Goal: Transaction & Acquisition: Purchase product/service

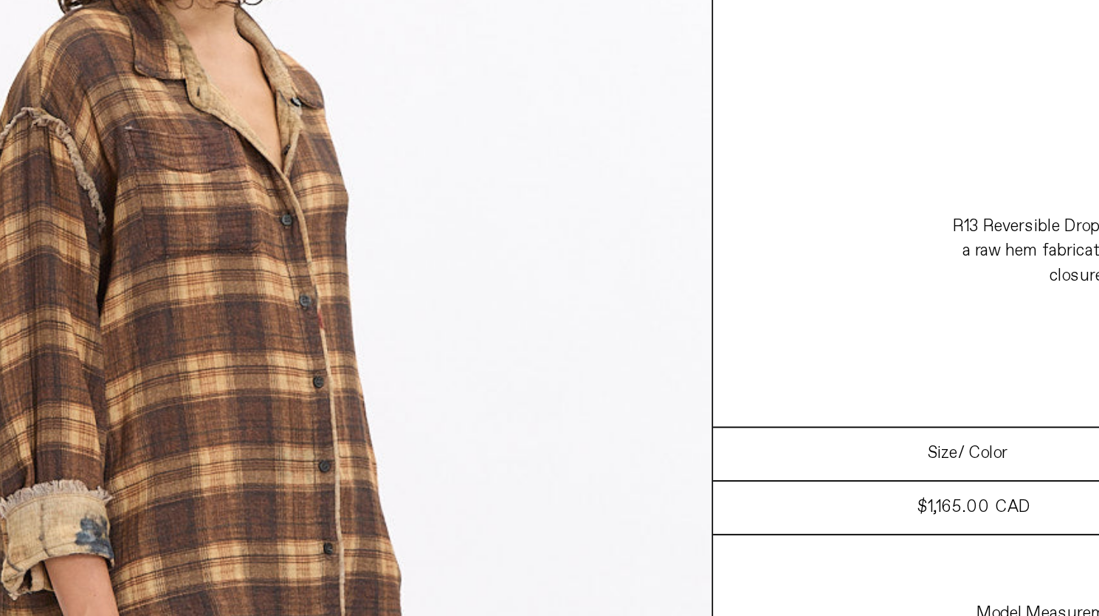
scroll to position [1630, 0]
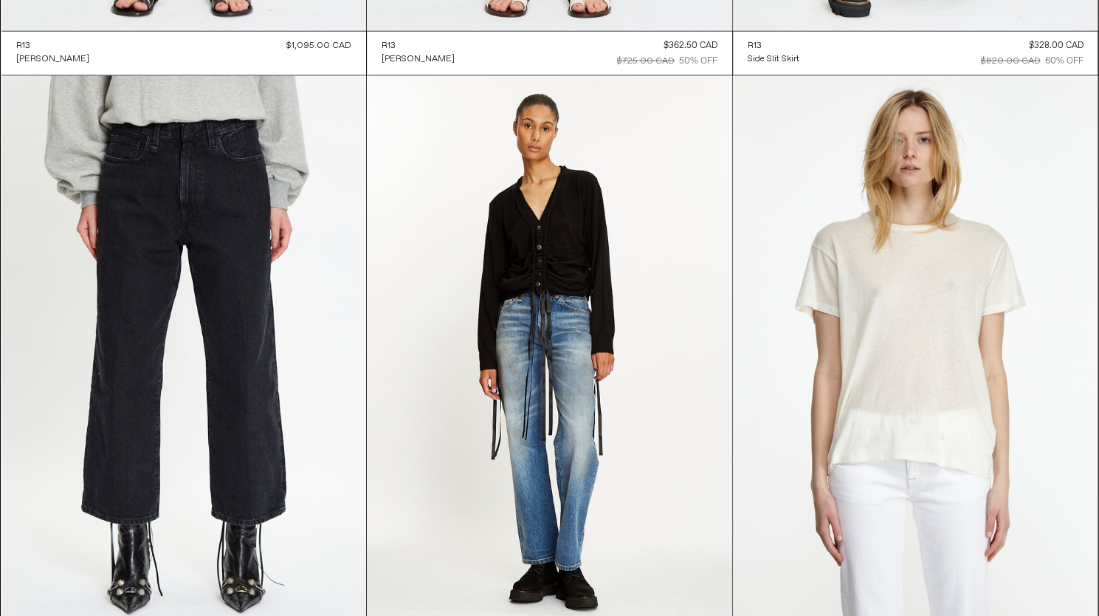
scroll to position [8997, 0]
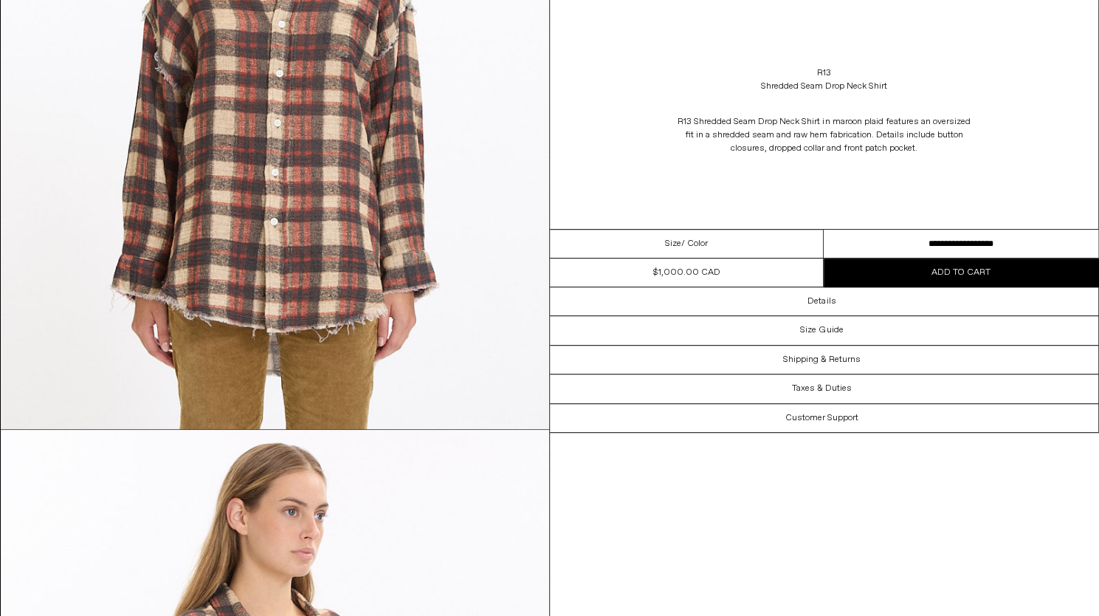
scroll to position [341, 0]
click at [1009, 243] on select "**********" at bounding box center [961, 244] width 275 height 29
click at [1071, 143] on div "R13 Shredded Seam Drop Neck Shirt in maroon plaid features an oversized fit in …" at bounding box center [824, 134] width 549 height 69
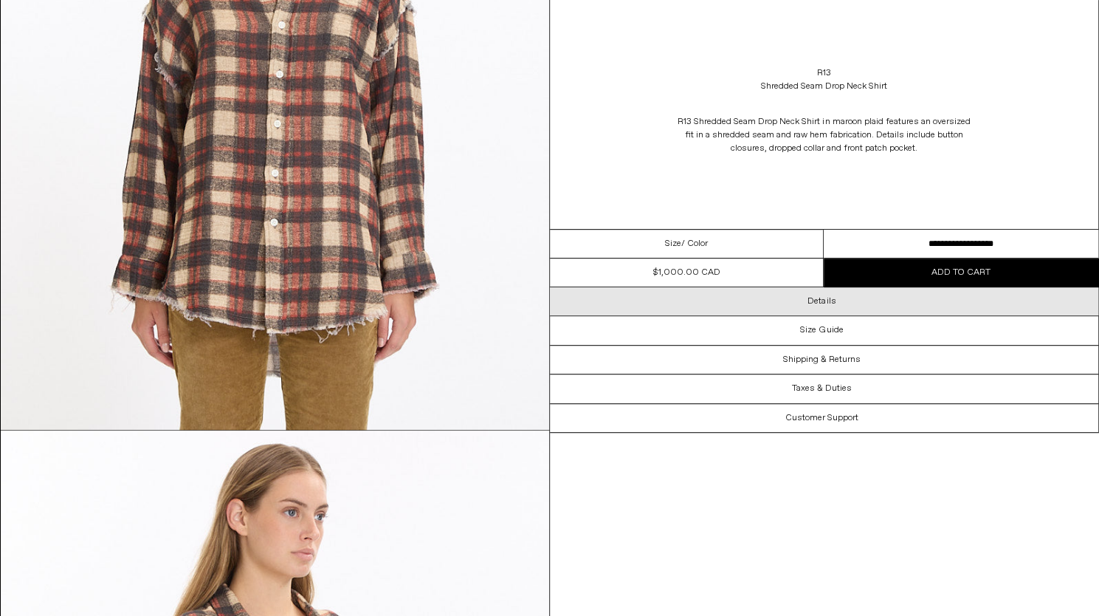
click at [891, 303] on div "Details" at bounding box center [824, 301] width 549 height 28
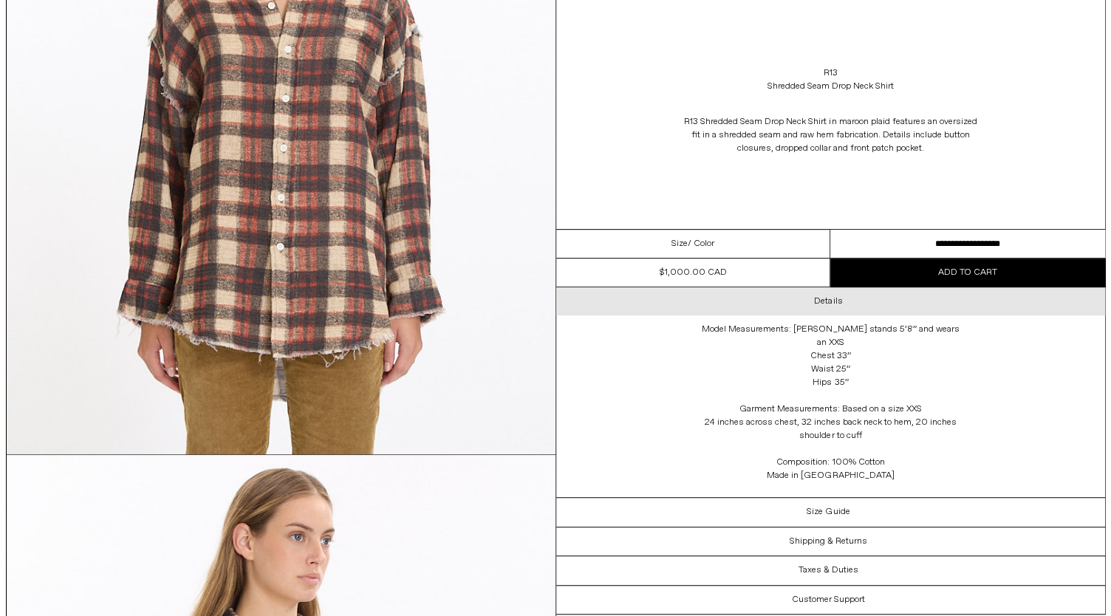
scroll to position [315, 0]
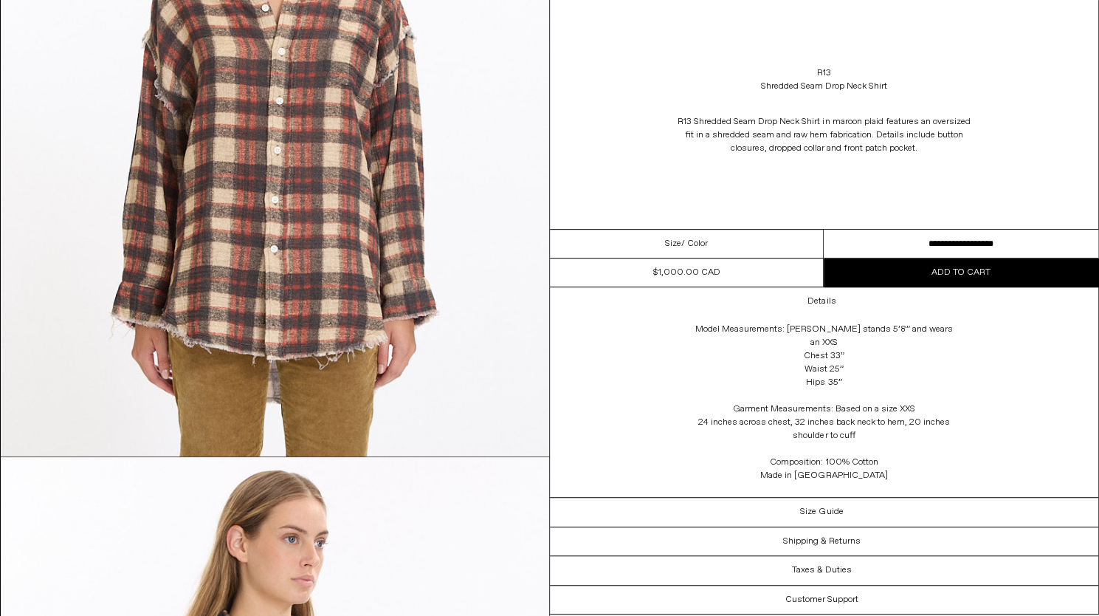
click at [171, 244] on img at bounding box center [275, 113] width 549 height 685
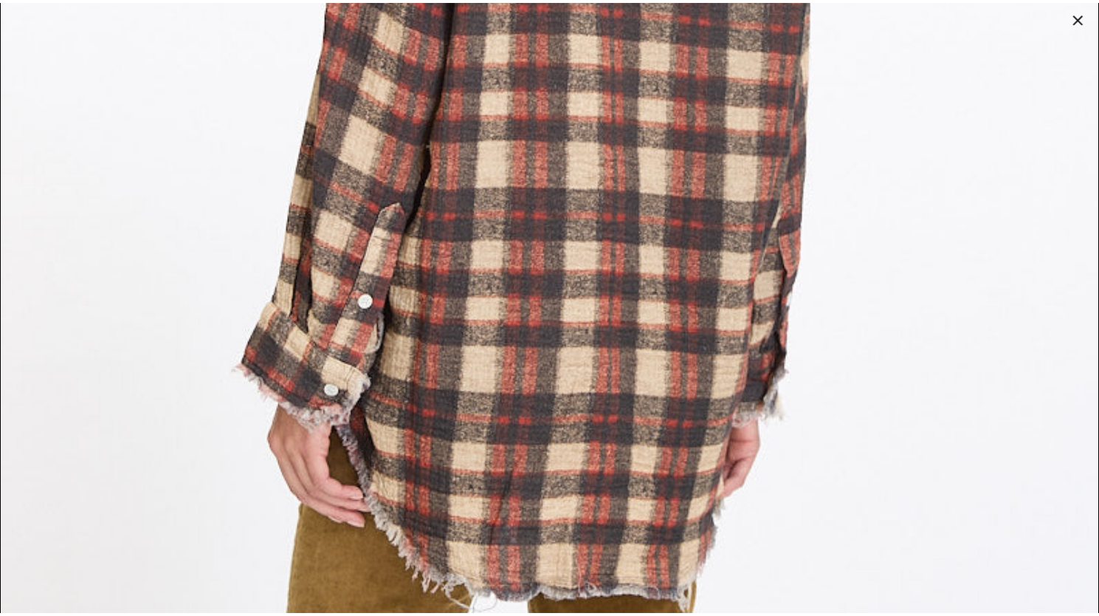
scroll to position [3465, 0]
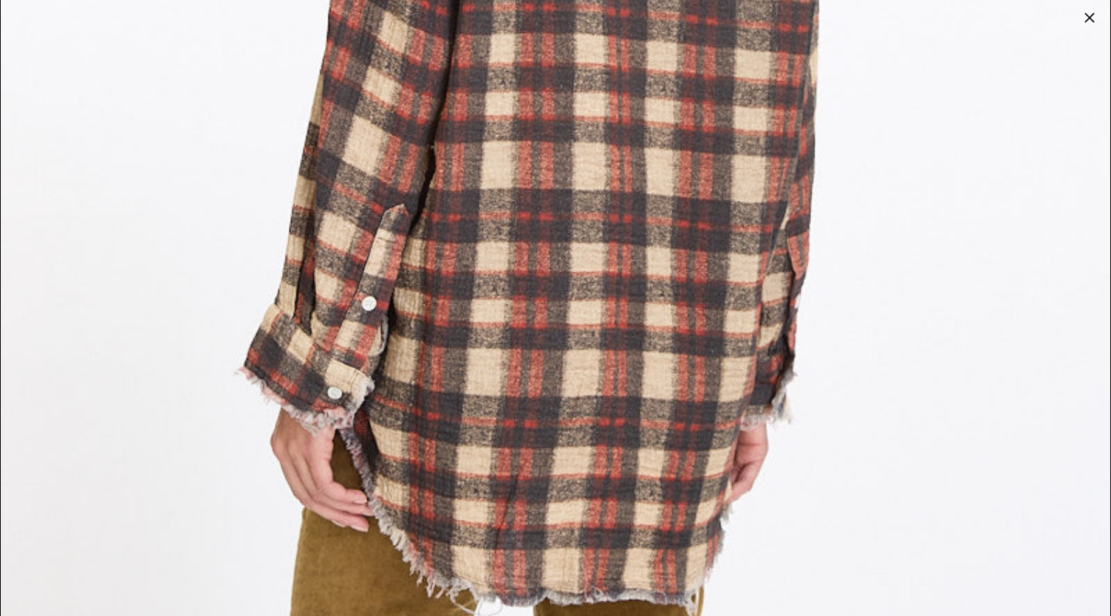
click at [1084, 15] on div at bounding box center [1089, 17] width 21 height 21
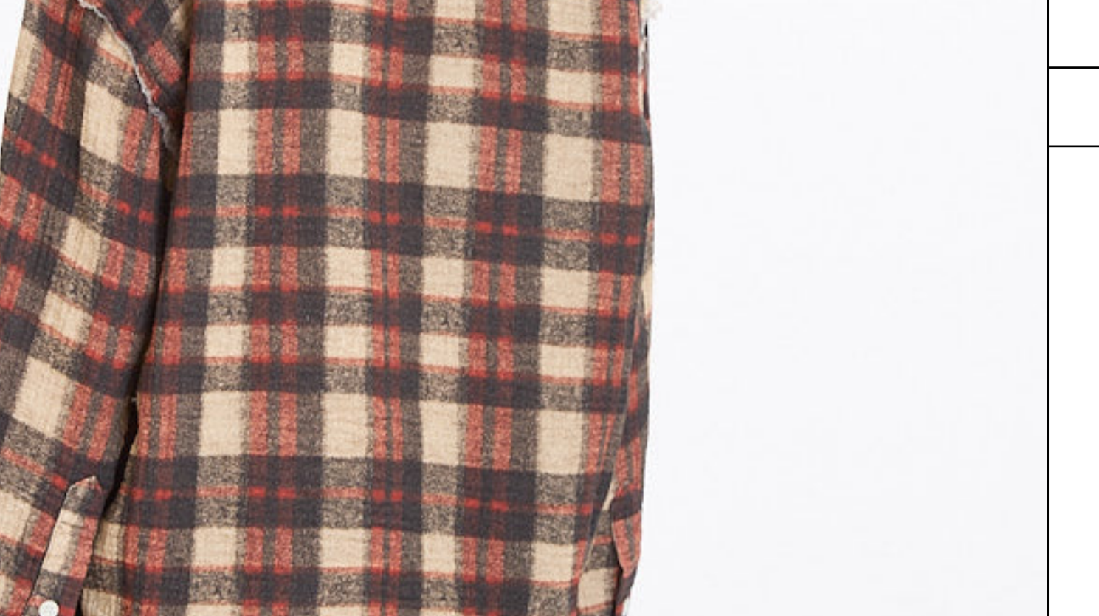
scroll to position [1495, 0]
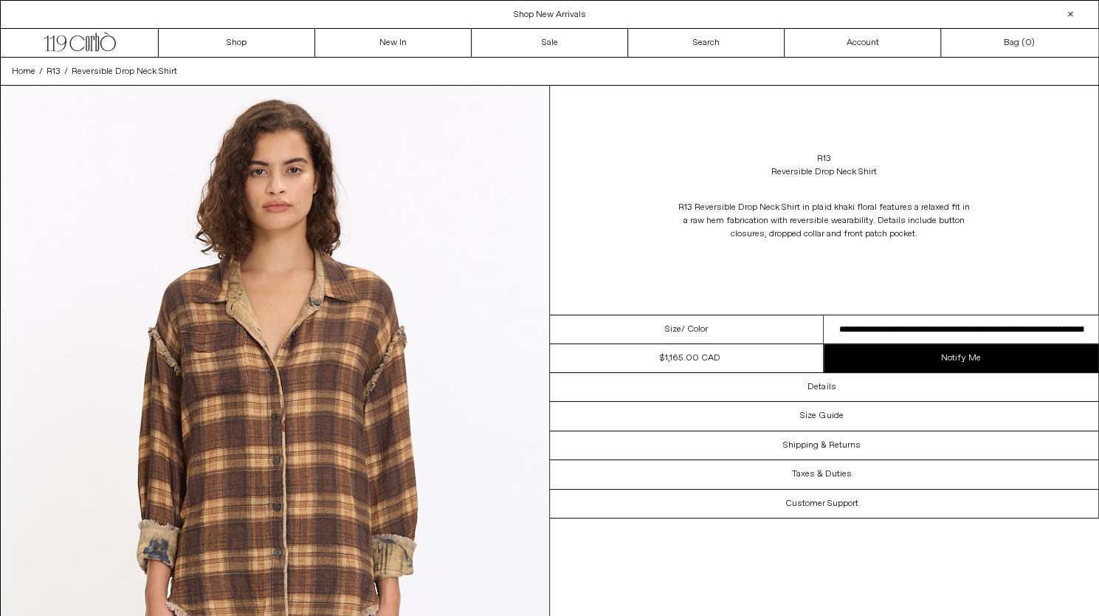
click at [1028, 330] on select "**********" at bounding box center [961, 329] width 275 height 29
click at [1080, 257] on div "R13 Reversible Drop Neck Shirt R13 Reversible Drop Neck Shirt in plaid khaki fl…" at bounding box center [824, 200] width 549 height 229
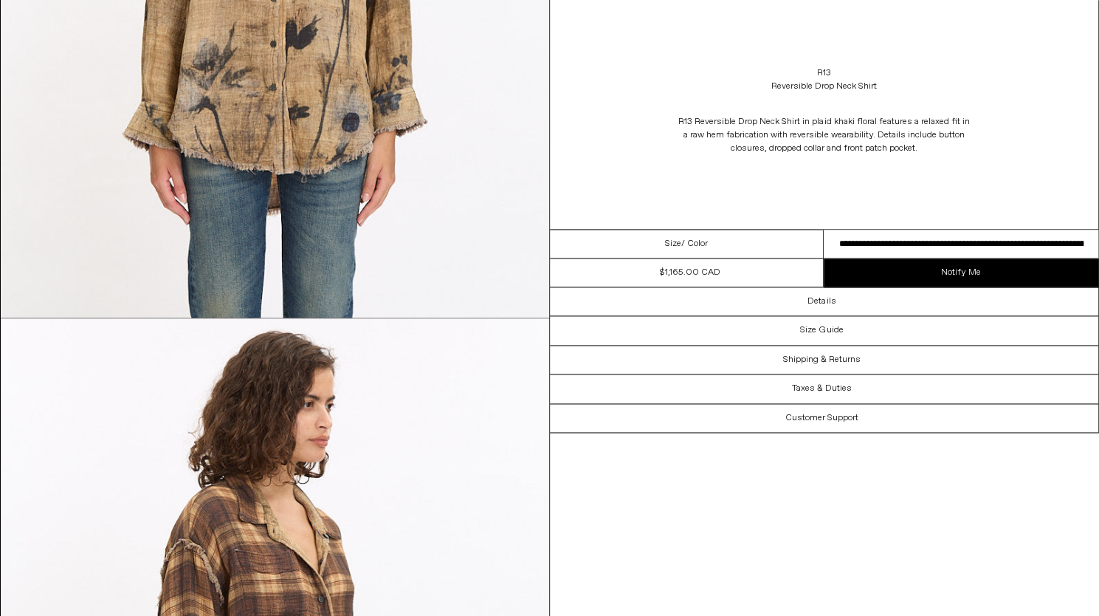
scroll to position [1430, 0]
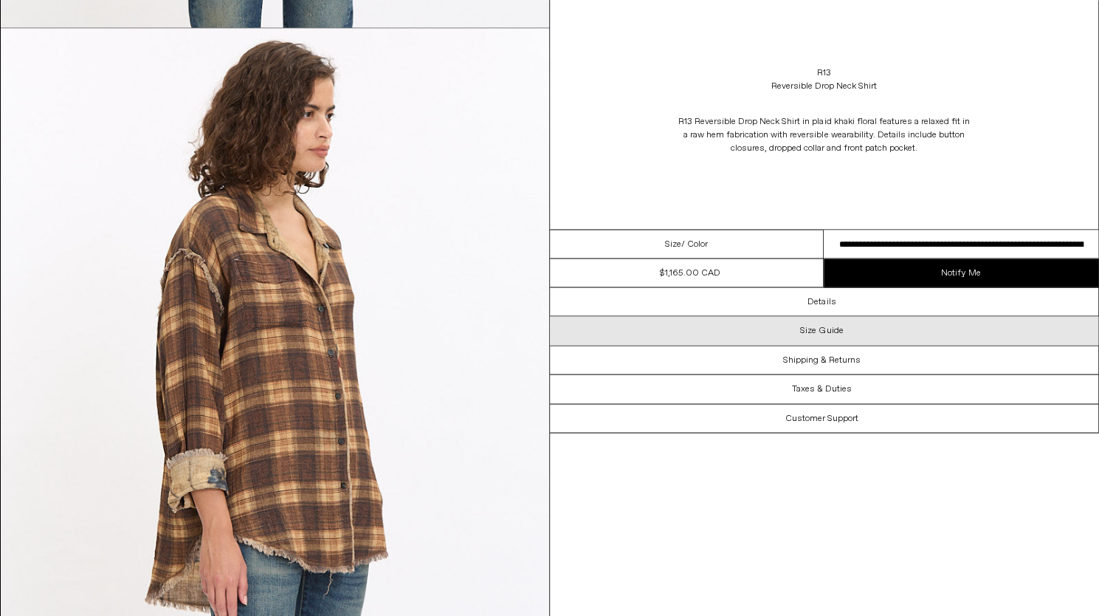
click at [953, 327] on div "Size Guide" at bounding box center [824, 330] width 549 height 28
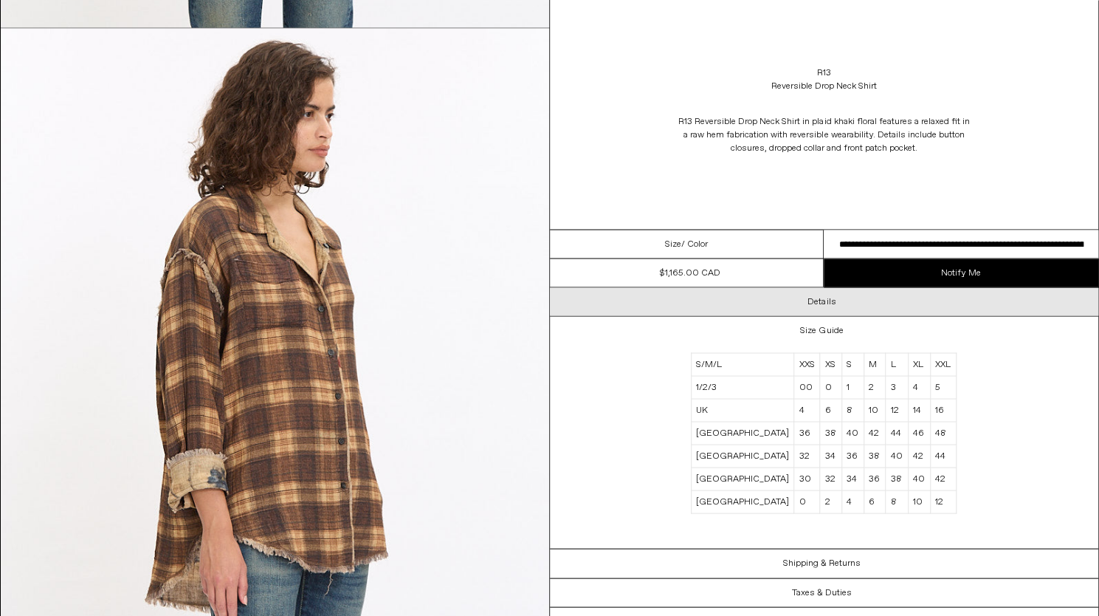
click at [970, 303] on div "Details" at bounding box center [824, 301] width 549 height 28
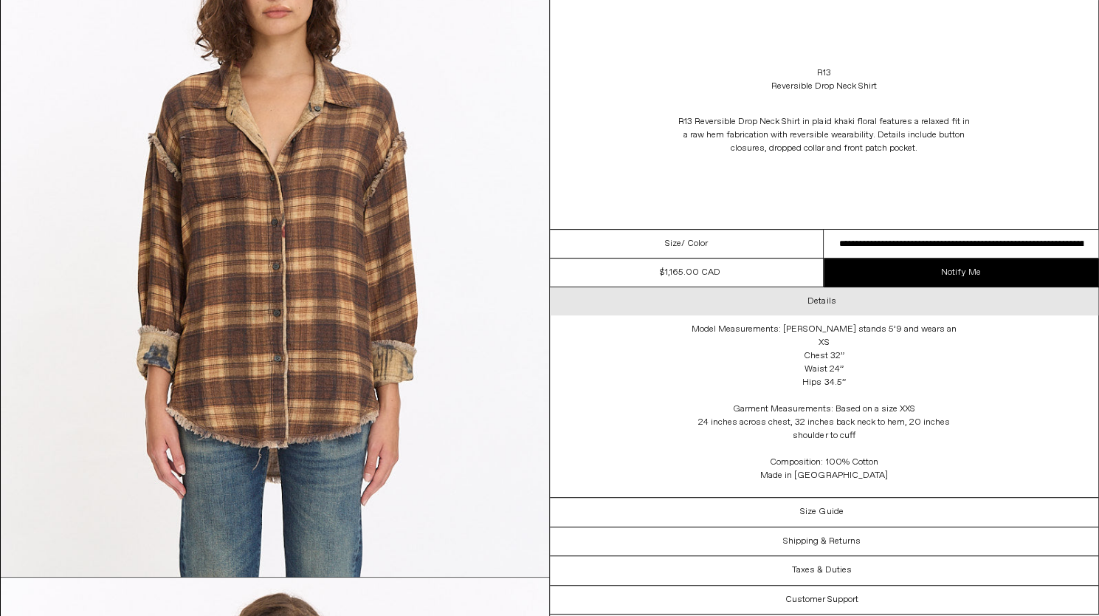
scroll to position [231, 0]
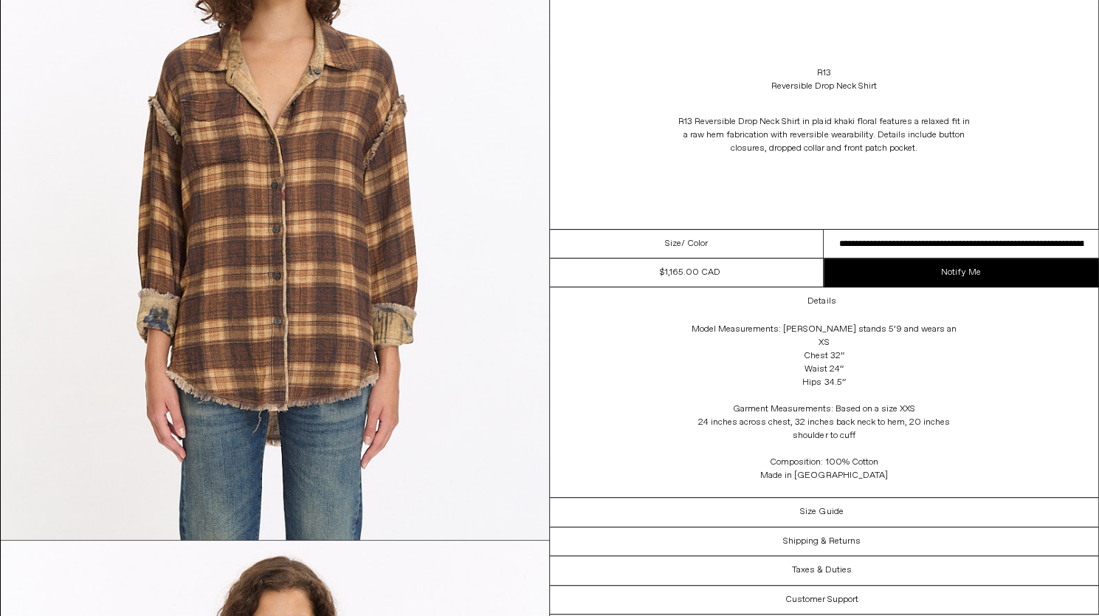
click at [944, 471] on div "Model Measurements: Elizabeth stands 5’9 and wears an XS Chest 32” Waist 24” Hi…" at bounding box center [823, 406] width 295 height 182
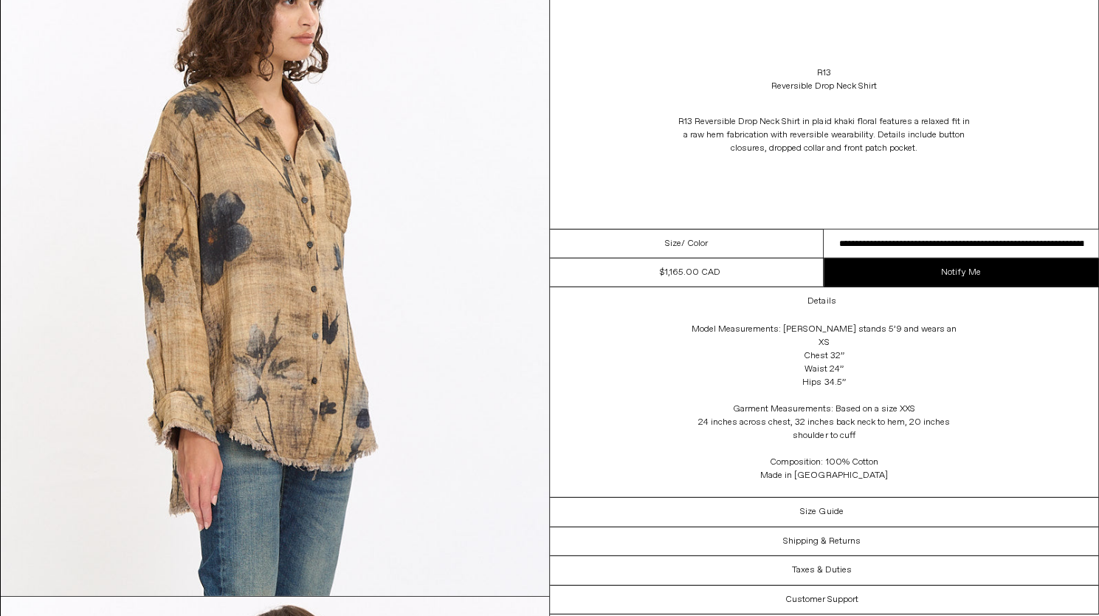
scroll to position [2233, 0]
